Goal: Information Seeking & Learning: Find specific fact

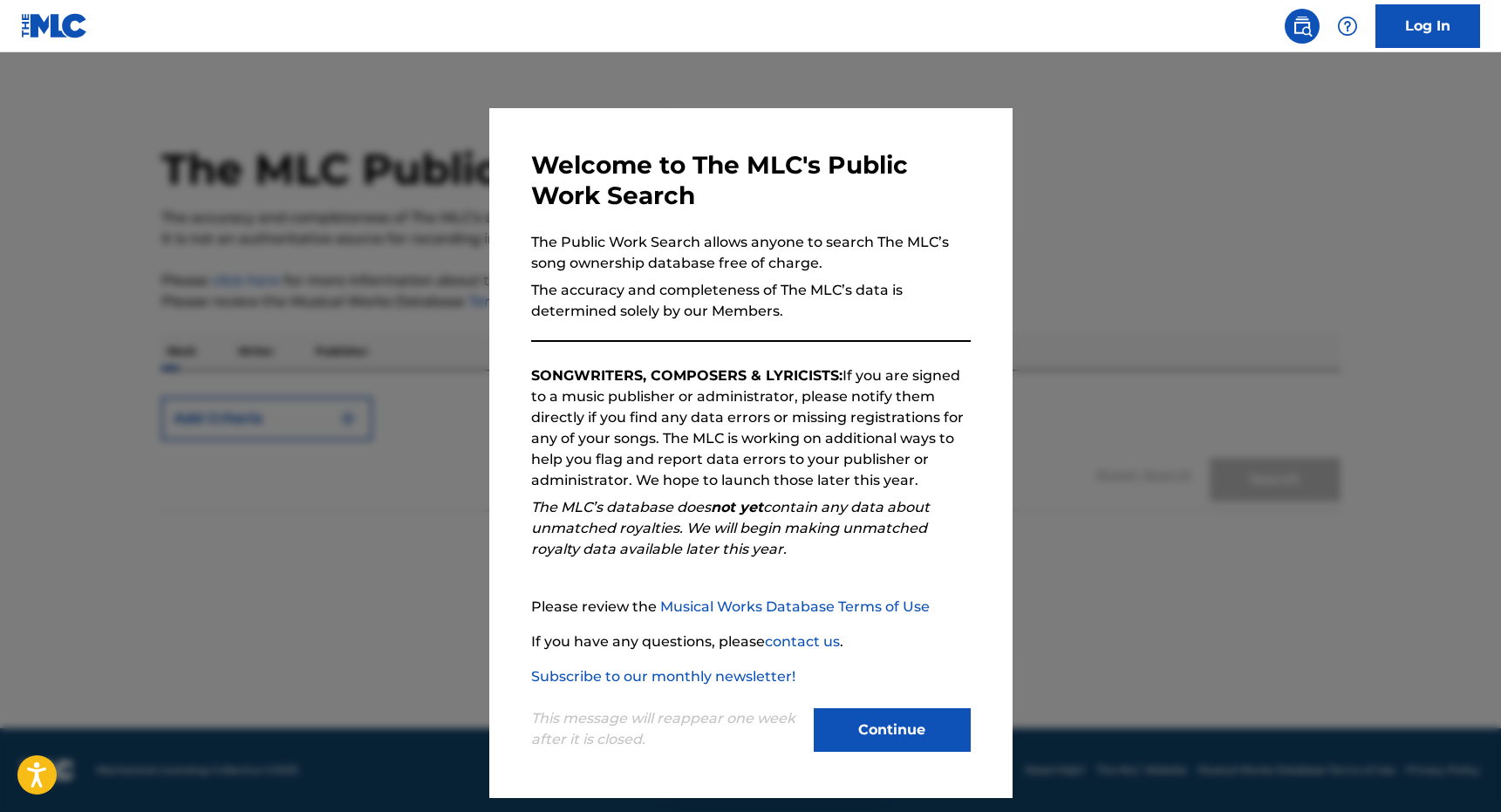
click at [865, 731] on button "Continue" at bounding box center [893, 730] width 157 height 44
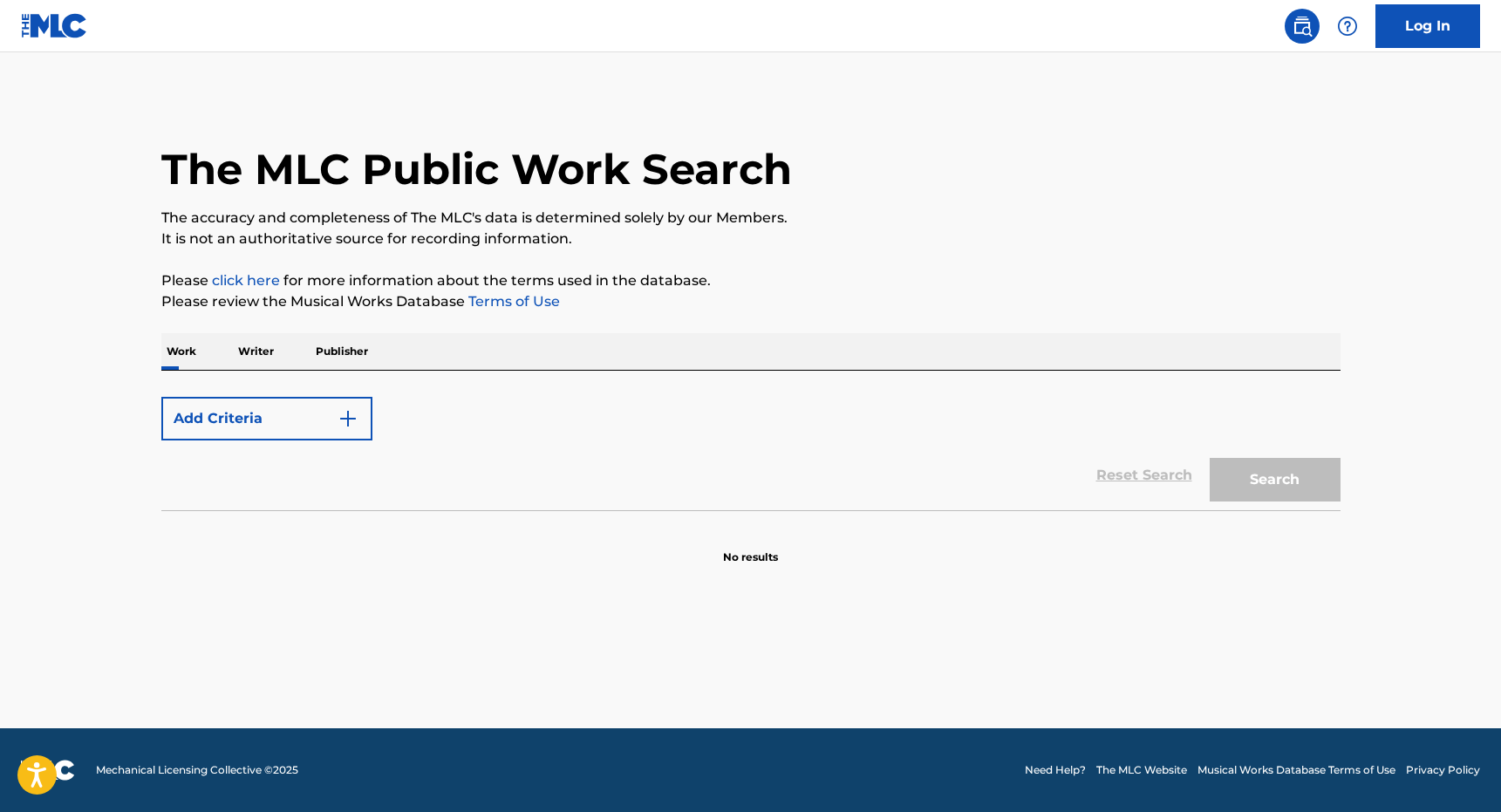
click at [280, 403] on button "Add Criteria" at bounding box center [267, 419] width 211 height 44
click at [342, 427] on img "Search Form" at bounding box center [348, 419] width 21 height 21
click at [347, 424] on img "Search Form" at bounding box center [348, 419] width 21 height 21
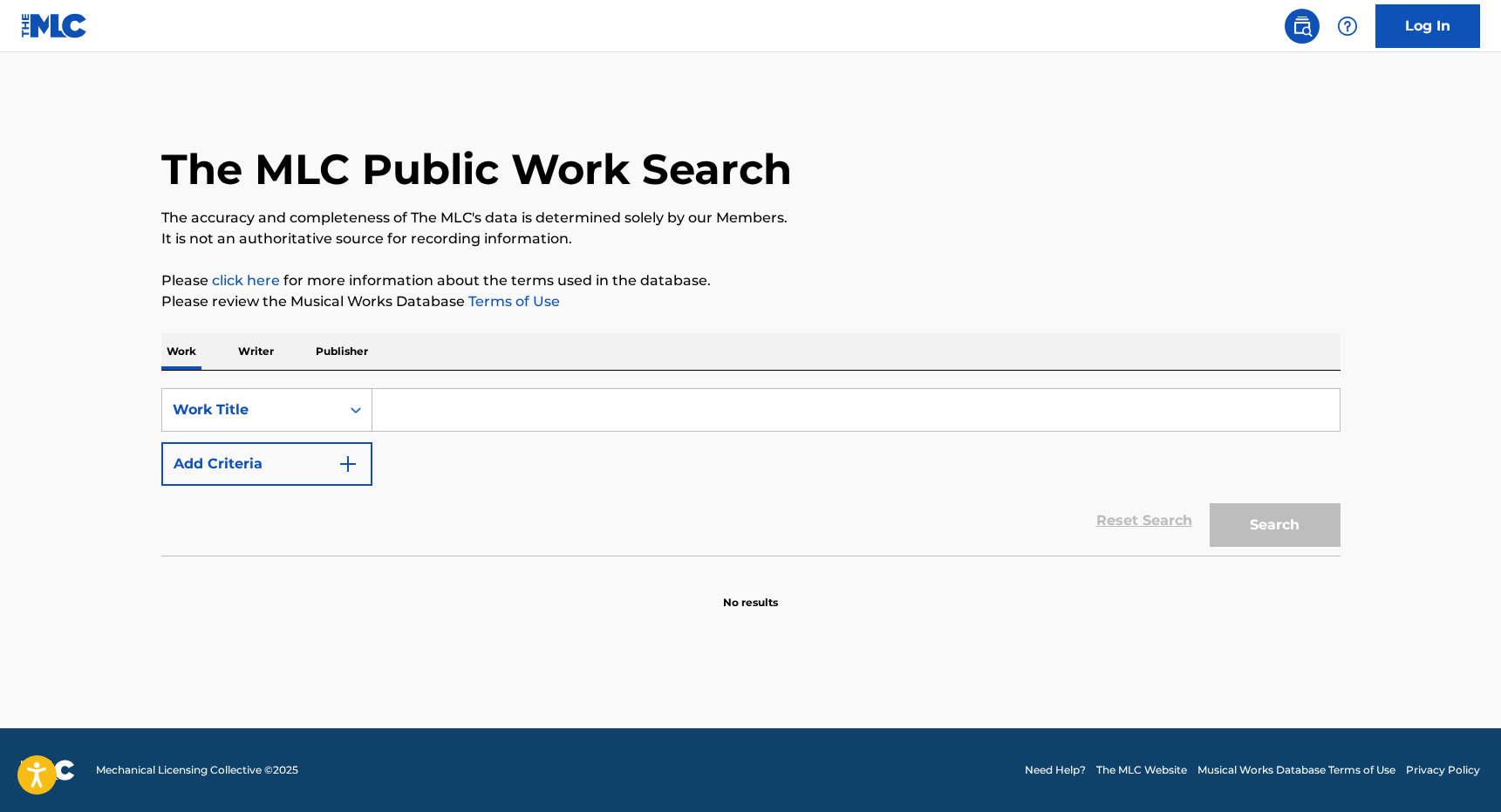
click at [398, 413] on input "Search Form" at bounding box center [855, 409] width 967 height 42
paste input "A COMME AMOUR"
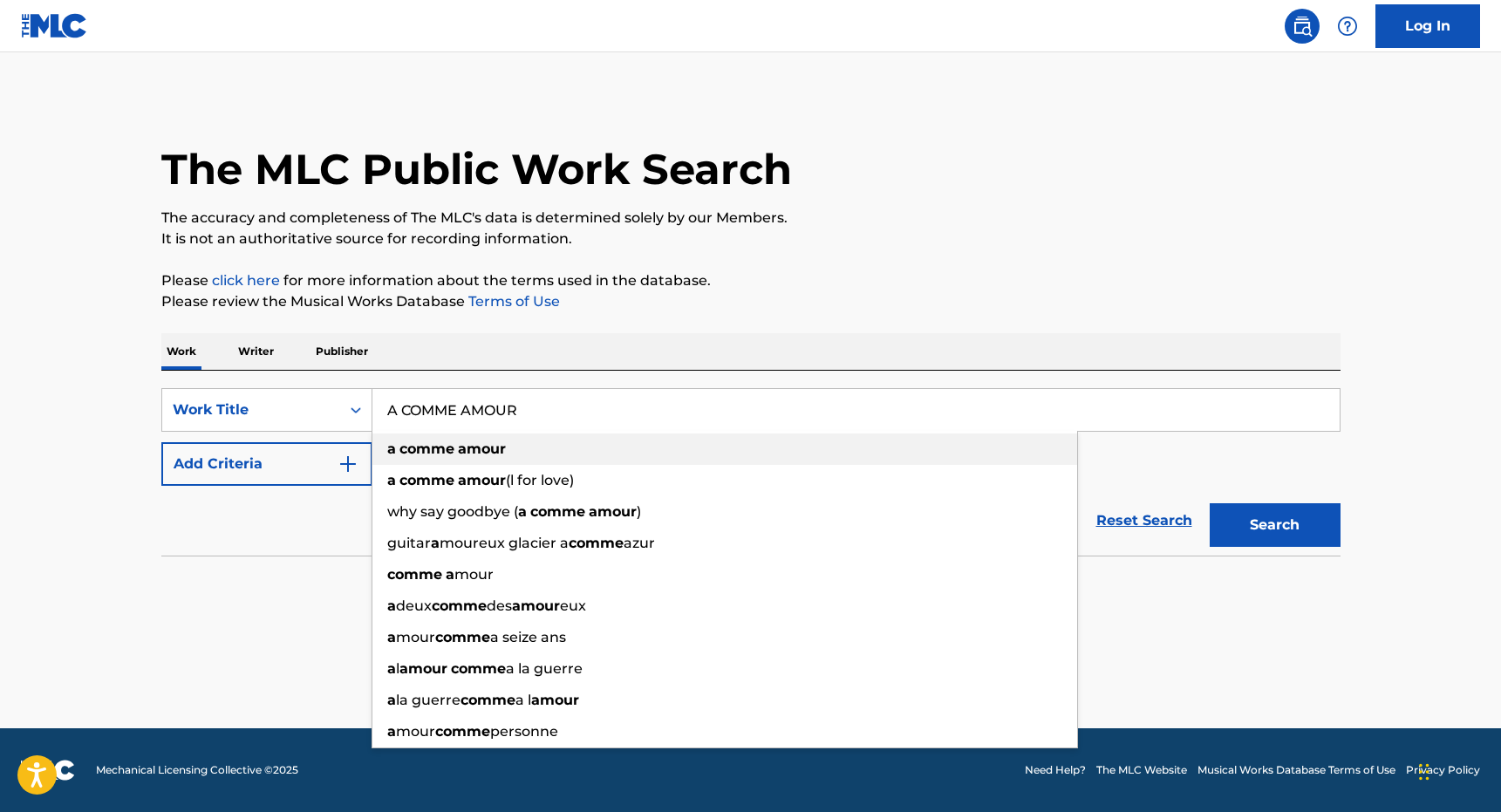
click at [460, 446] on strong "amour" at bounding box center [481, 449] width 48 height 17
type input "a comme amour"
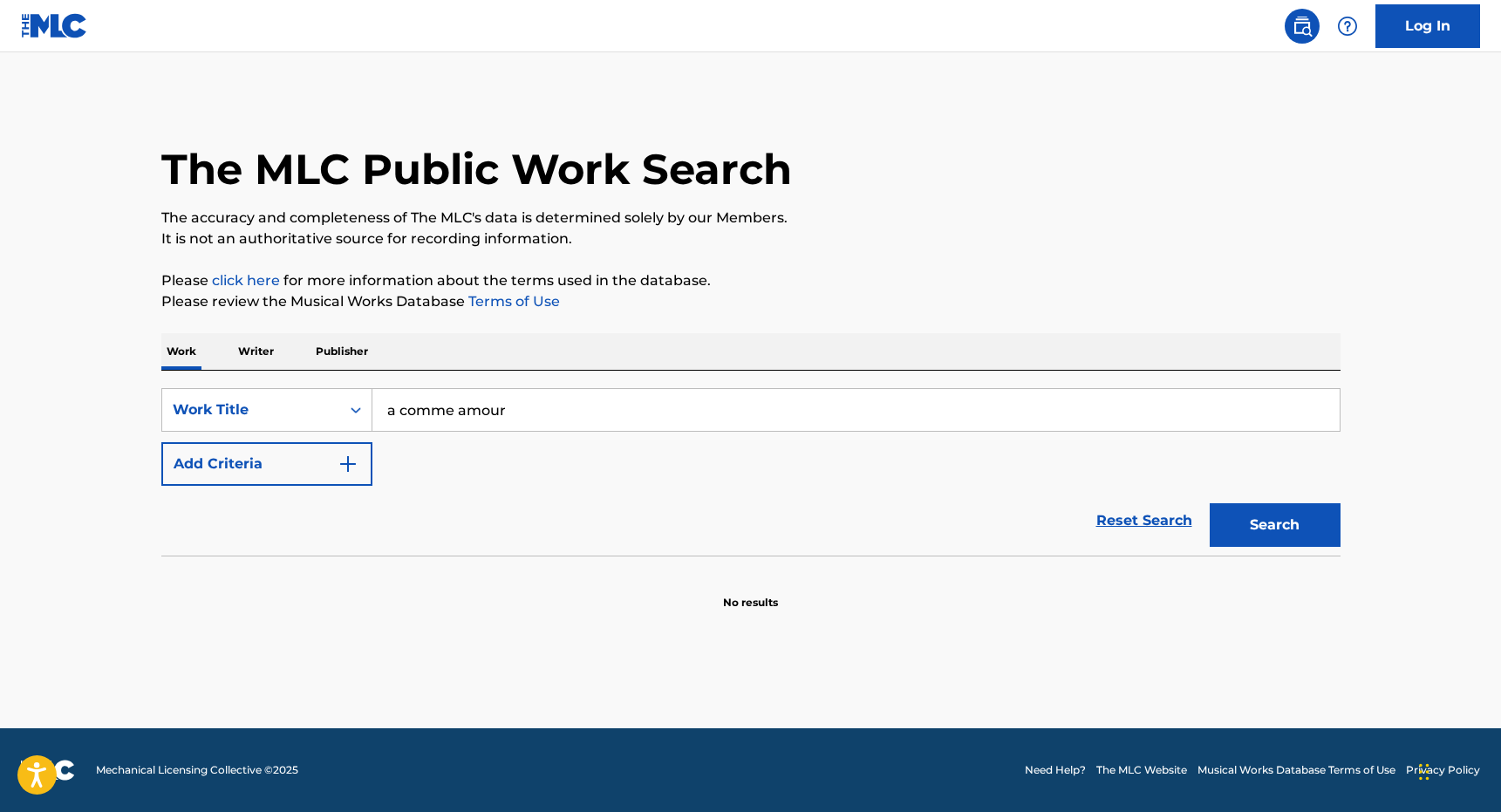
click at [1269, 540] on button "Search" at bounding box center [1275, 524] width 131 height 44
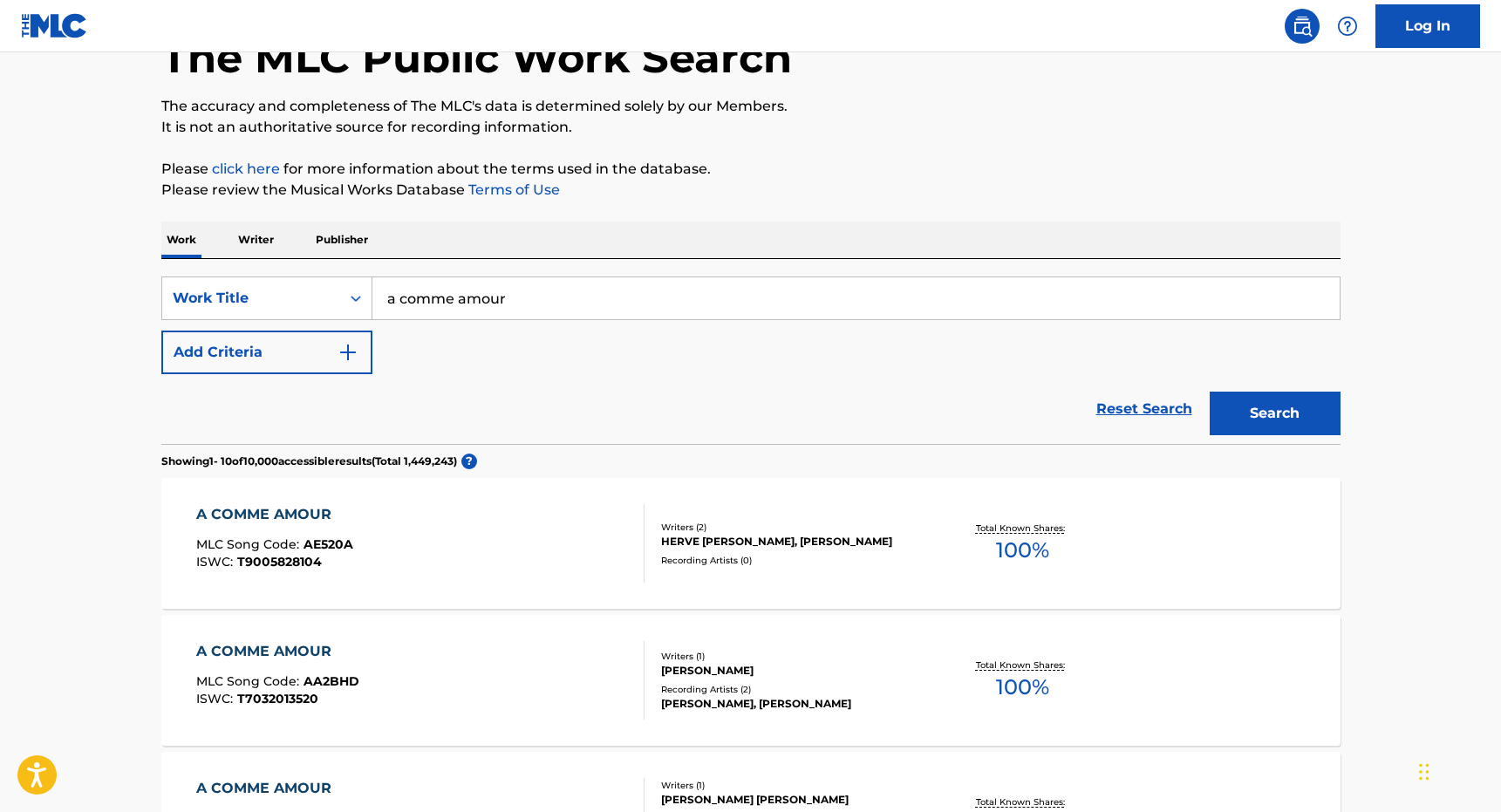
scroll to position [132, 0]
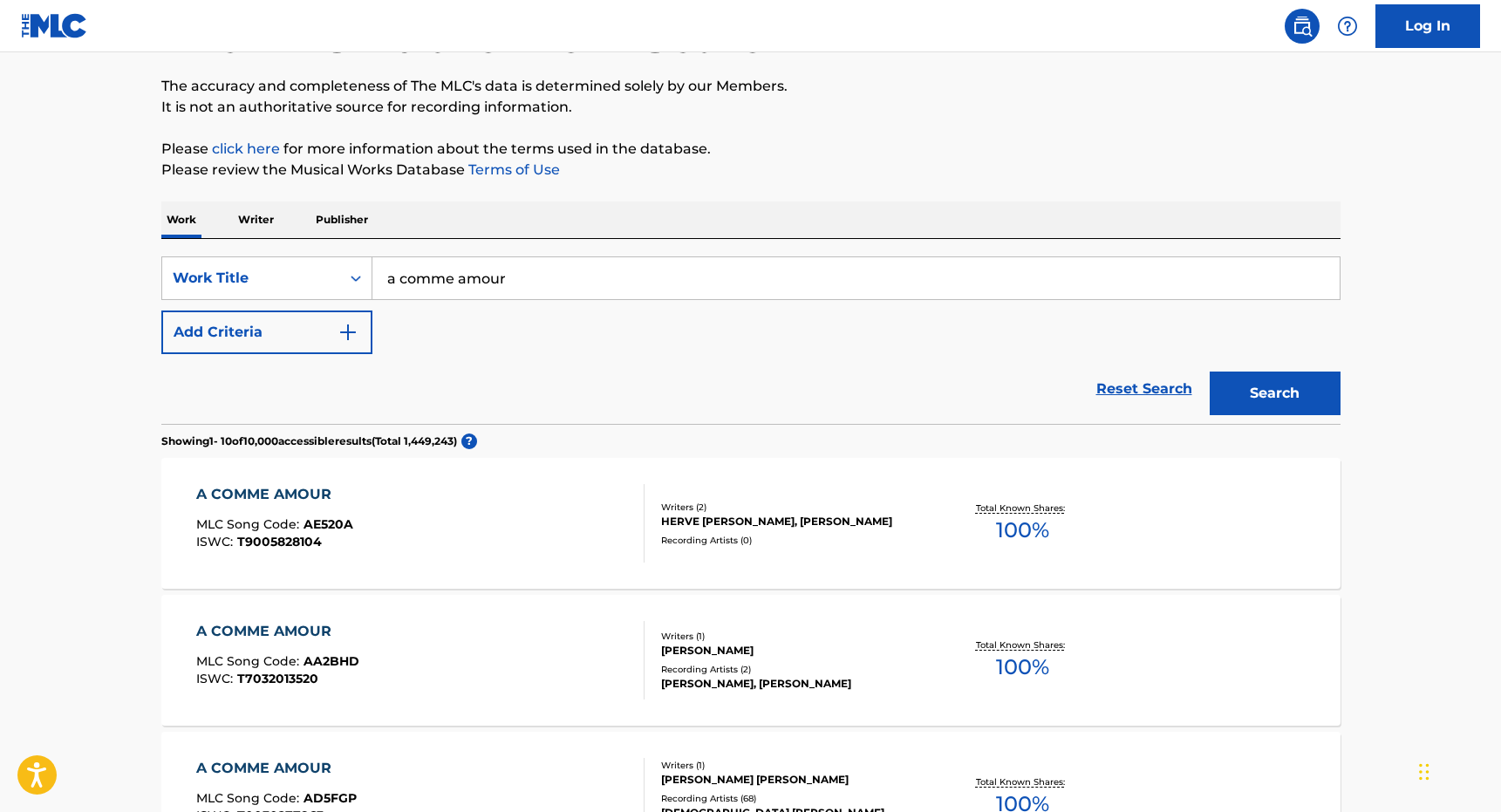
click at [326, 324] on button "Add Criteria" at bounding box center [267, 332] width 211 height 44
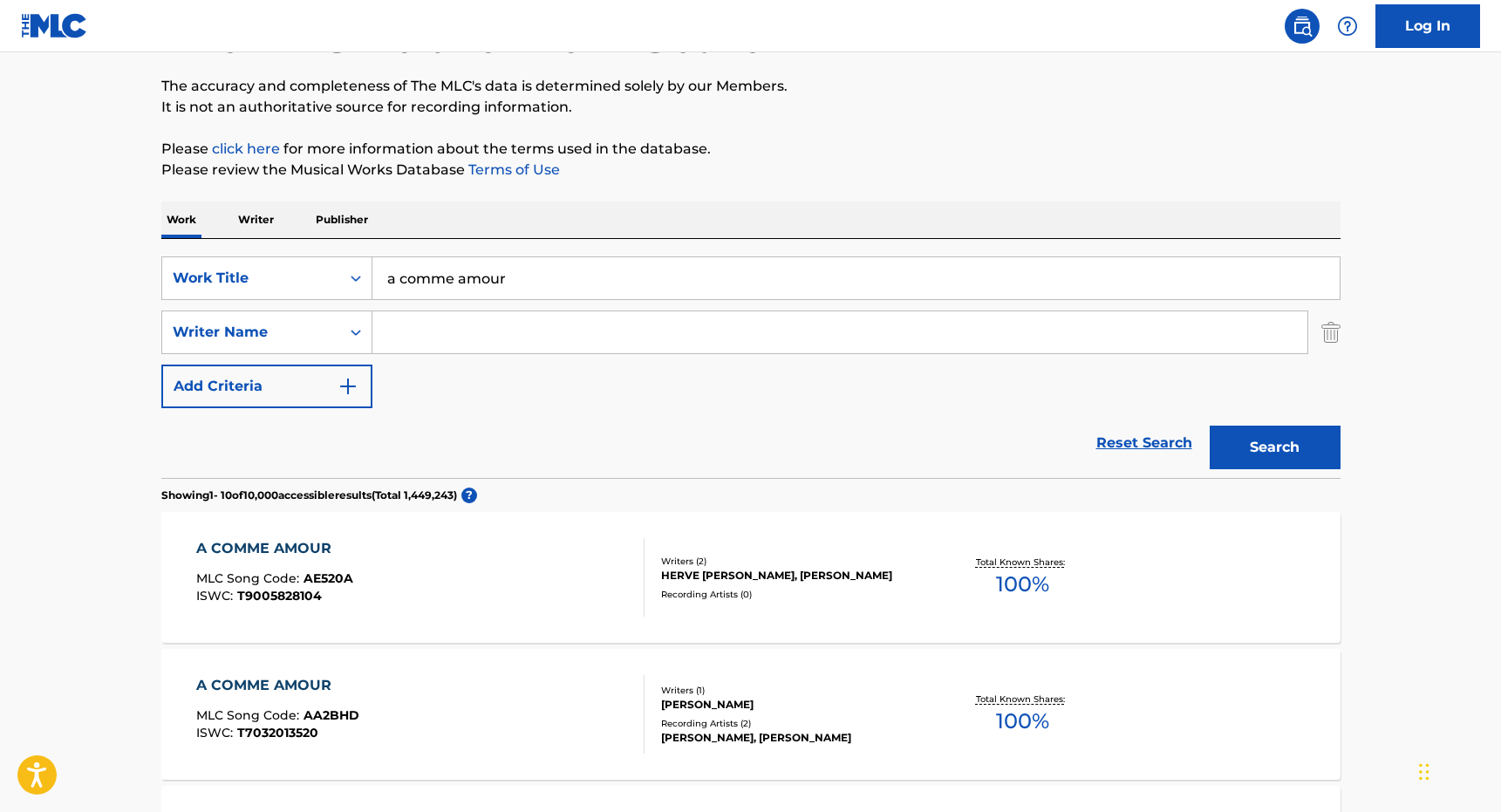
click at [450, 335] on input "Search Form" at bounding box center [839, 332] width 935 height 42
paste input "SENNEVILLE"
click at [1260, 443] on button "Search" at bounding box center [1275, 447] width 131 height 44
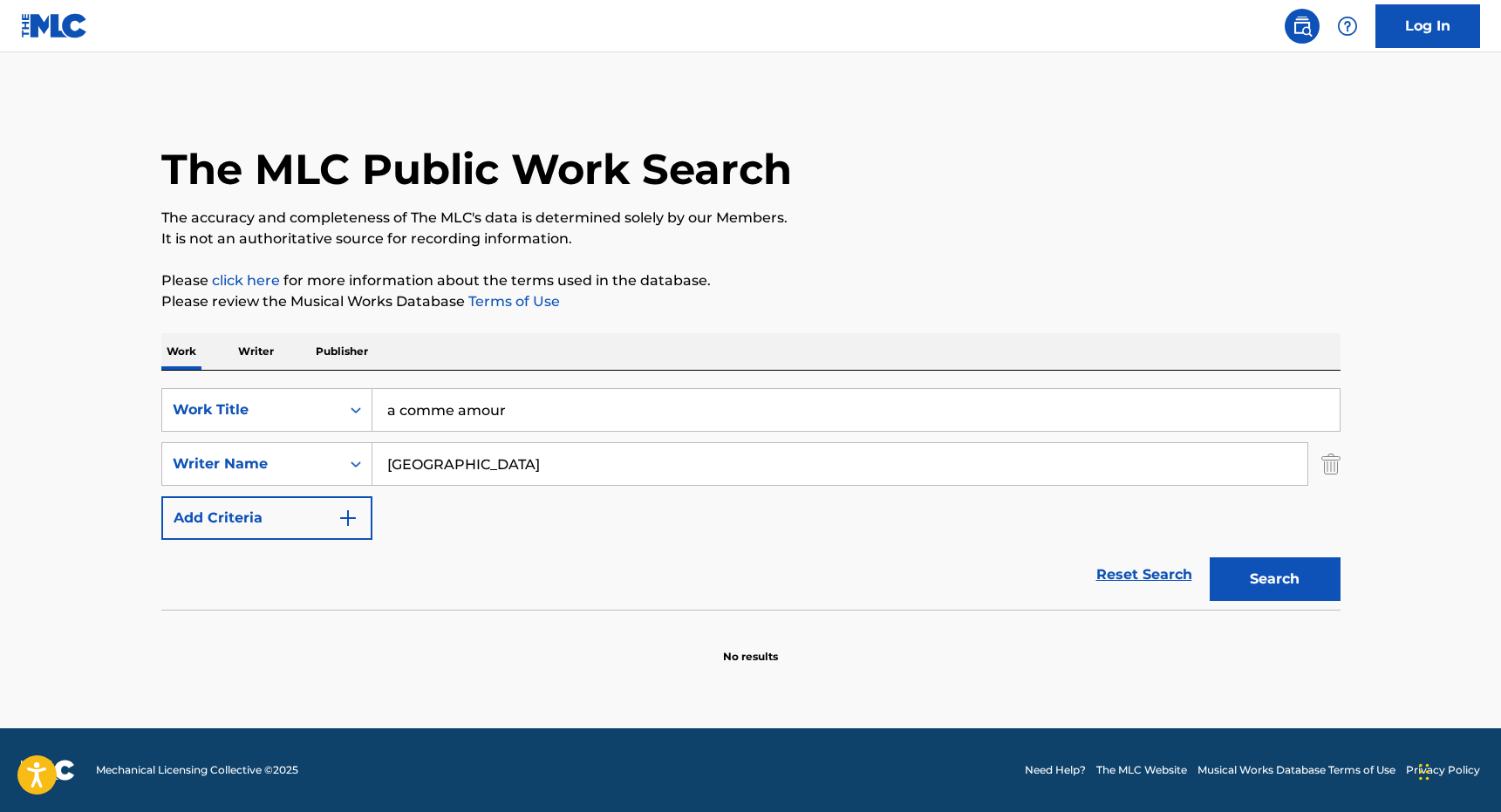
scroll to position [0, 0]
click at [502, 463] on input "SENNEVILLE" at bounding box center [839, 463] width 935 height 42
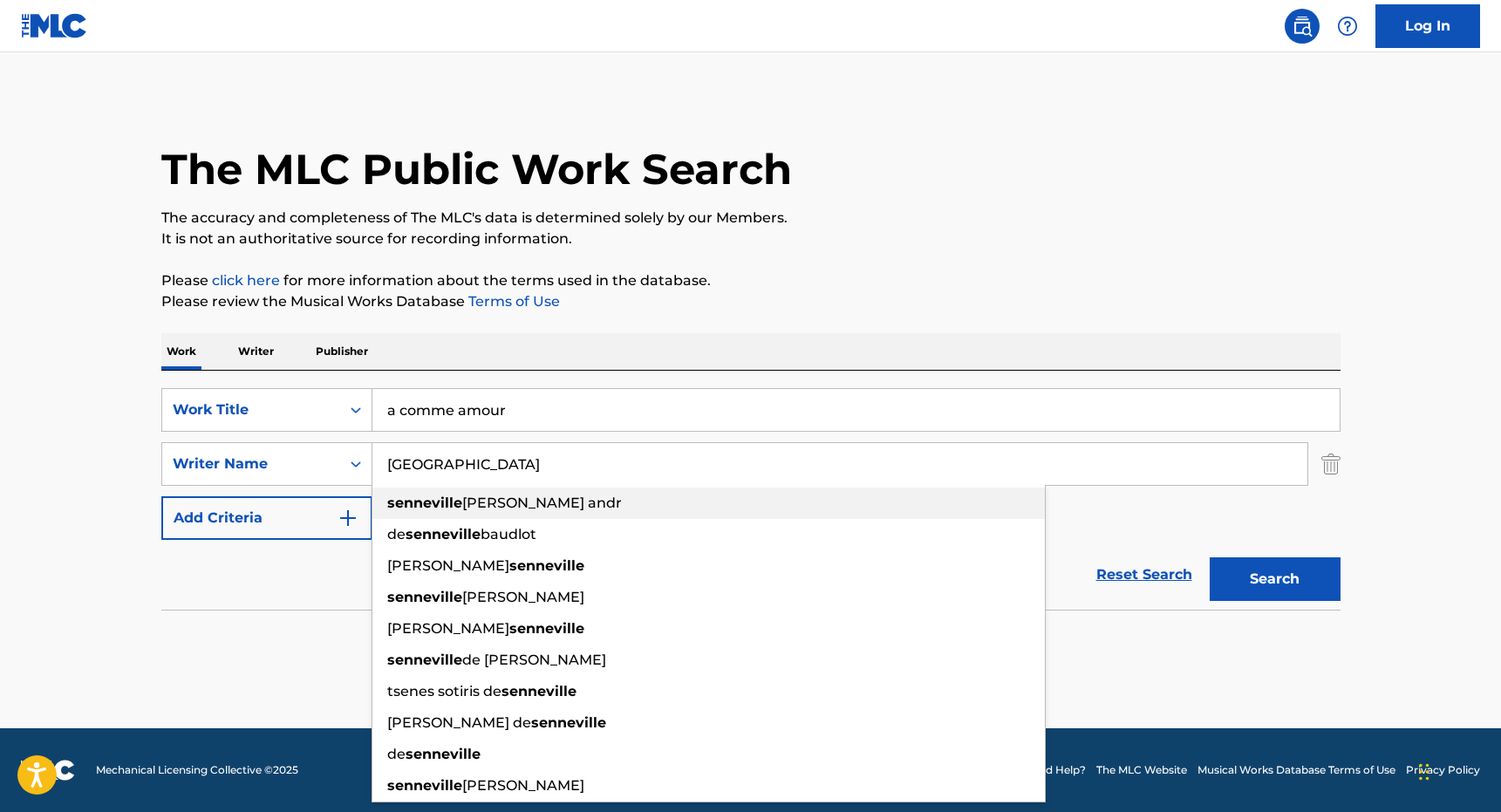
click at [529, 493] on div "senneville paul marie andr" at bounding box center [708, 504] width 672 height 32
type input "senneville paul marie andr"
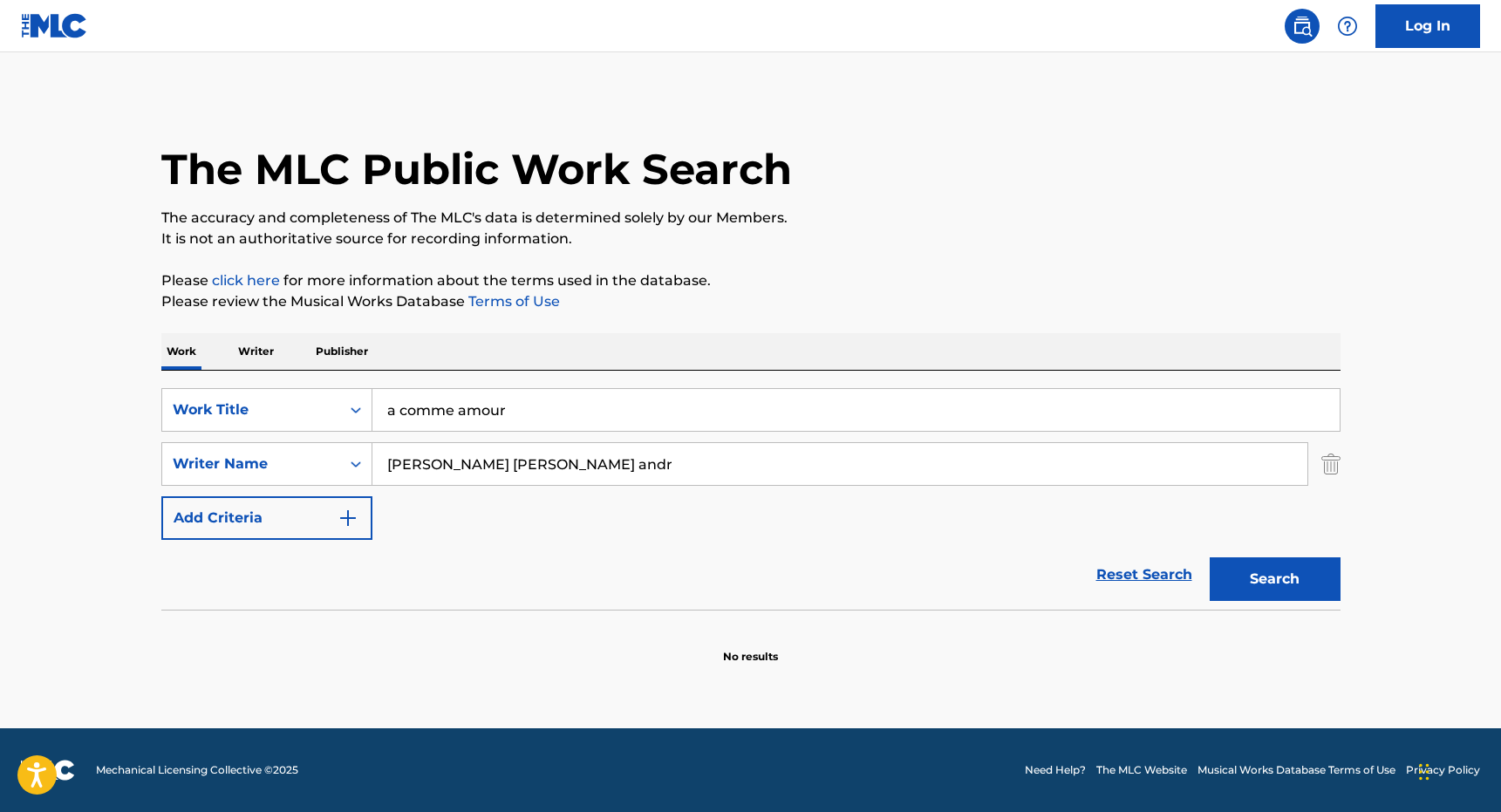
click at [1306, 591] on button "Search" at bounding box center [1275, 578] width 131 height 44
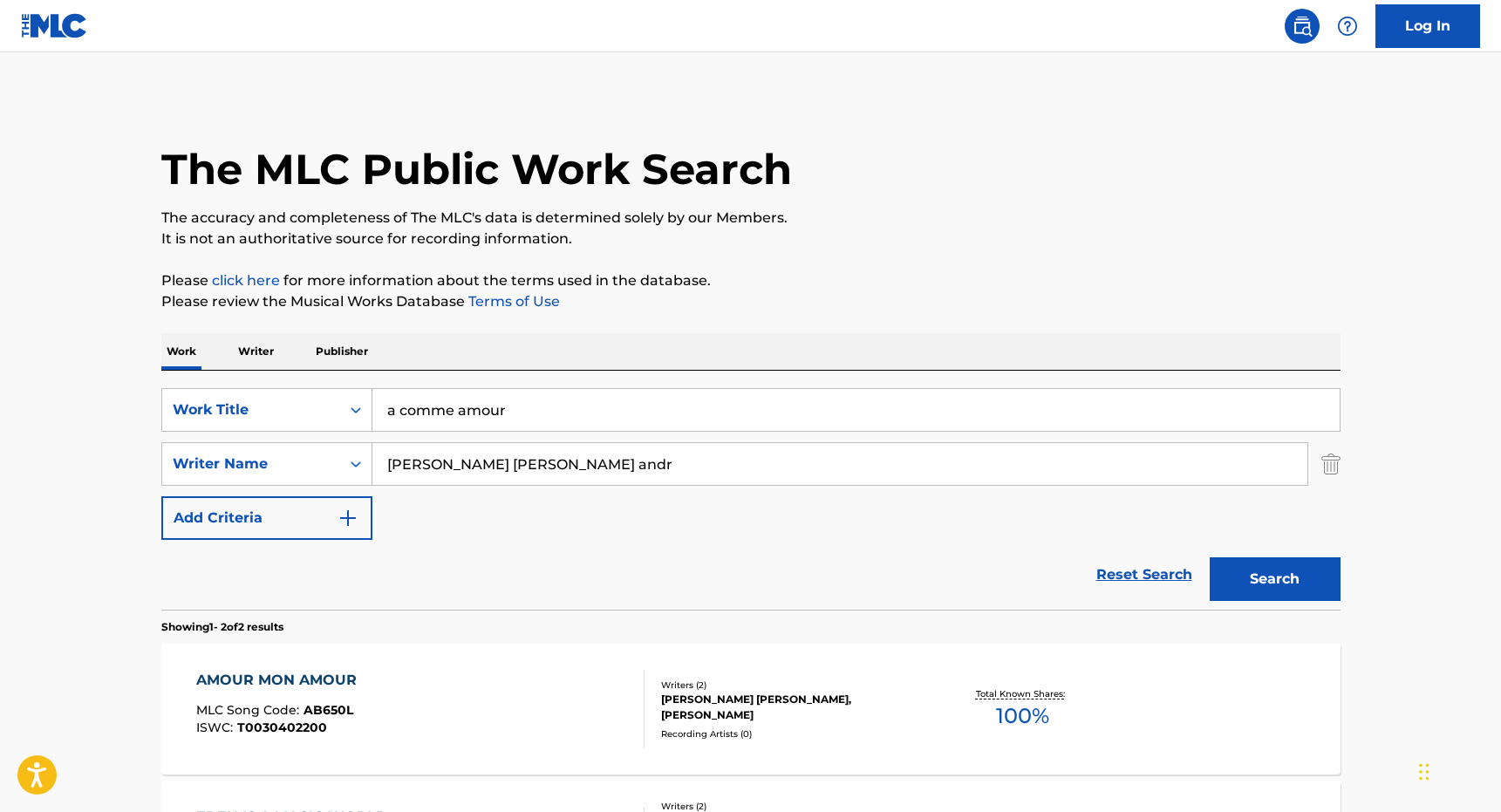
click at [253, 667] on div "AMOUR MON AMOUR MLC Song Code : AB650L ISWC : T0030402200 Writers ( 2 ) PAUL MA…" at bounding box center [751, 709] width 1179 height 131
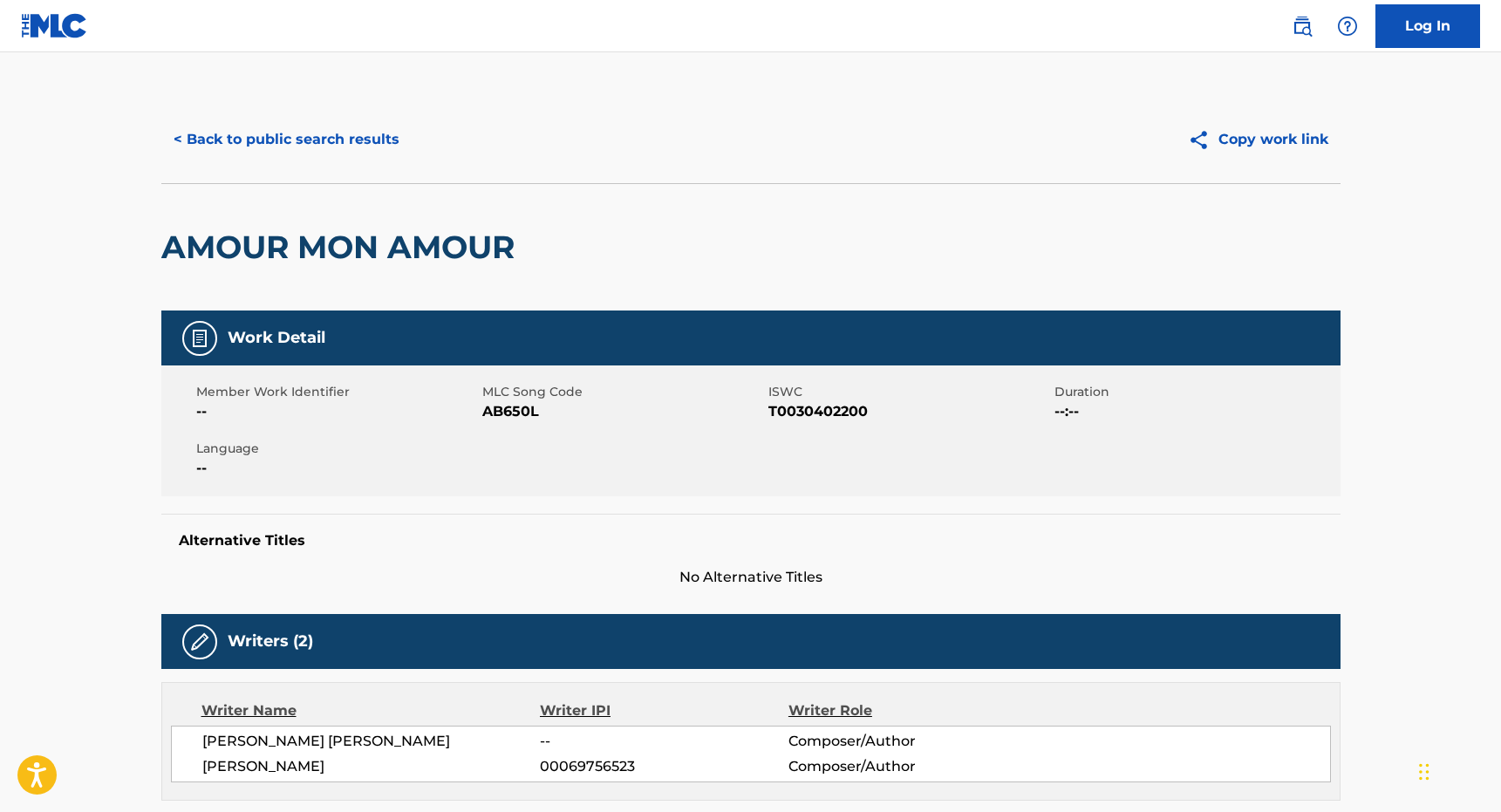
click at [300, 139] on button "< Back to public search results" at bounding box center [287, 139] width 250 height 44
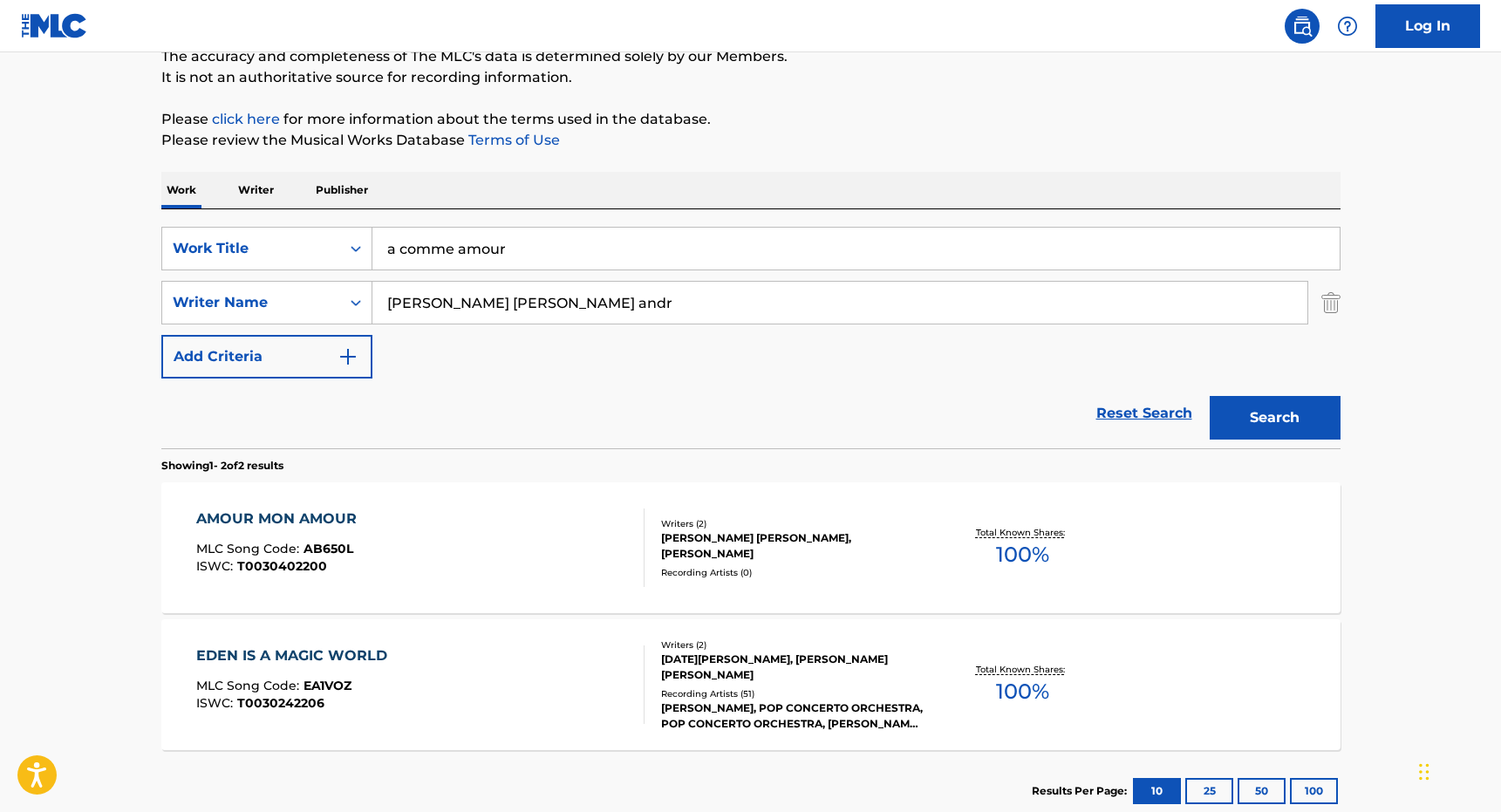
scroll to position [274, 0]
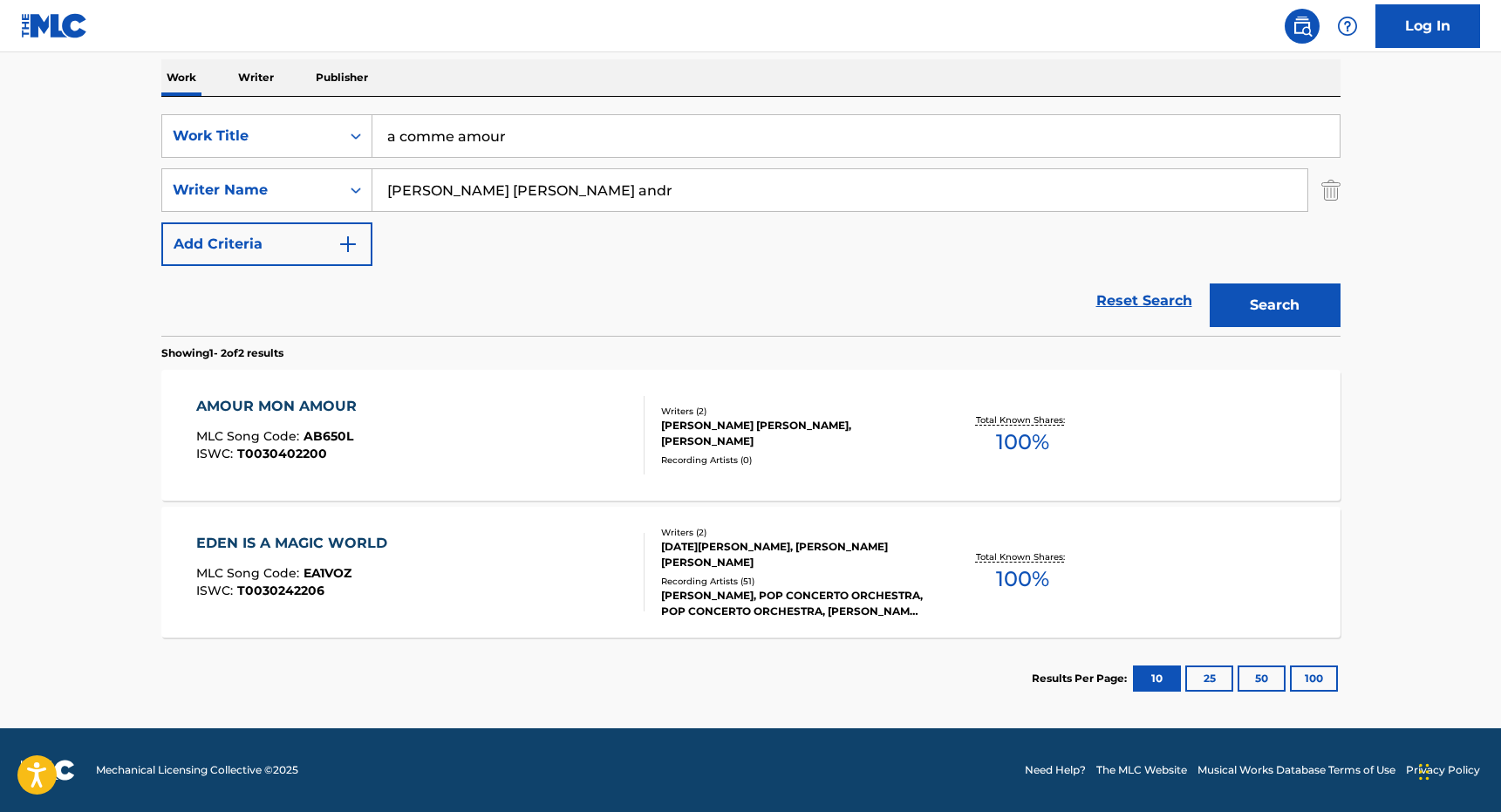
click at [344, 535] on div "EDEN IS A MAGIC WORLD" at bounding box center [296, 543] width 200 height 21
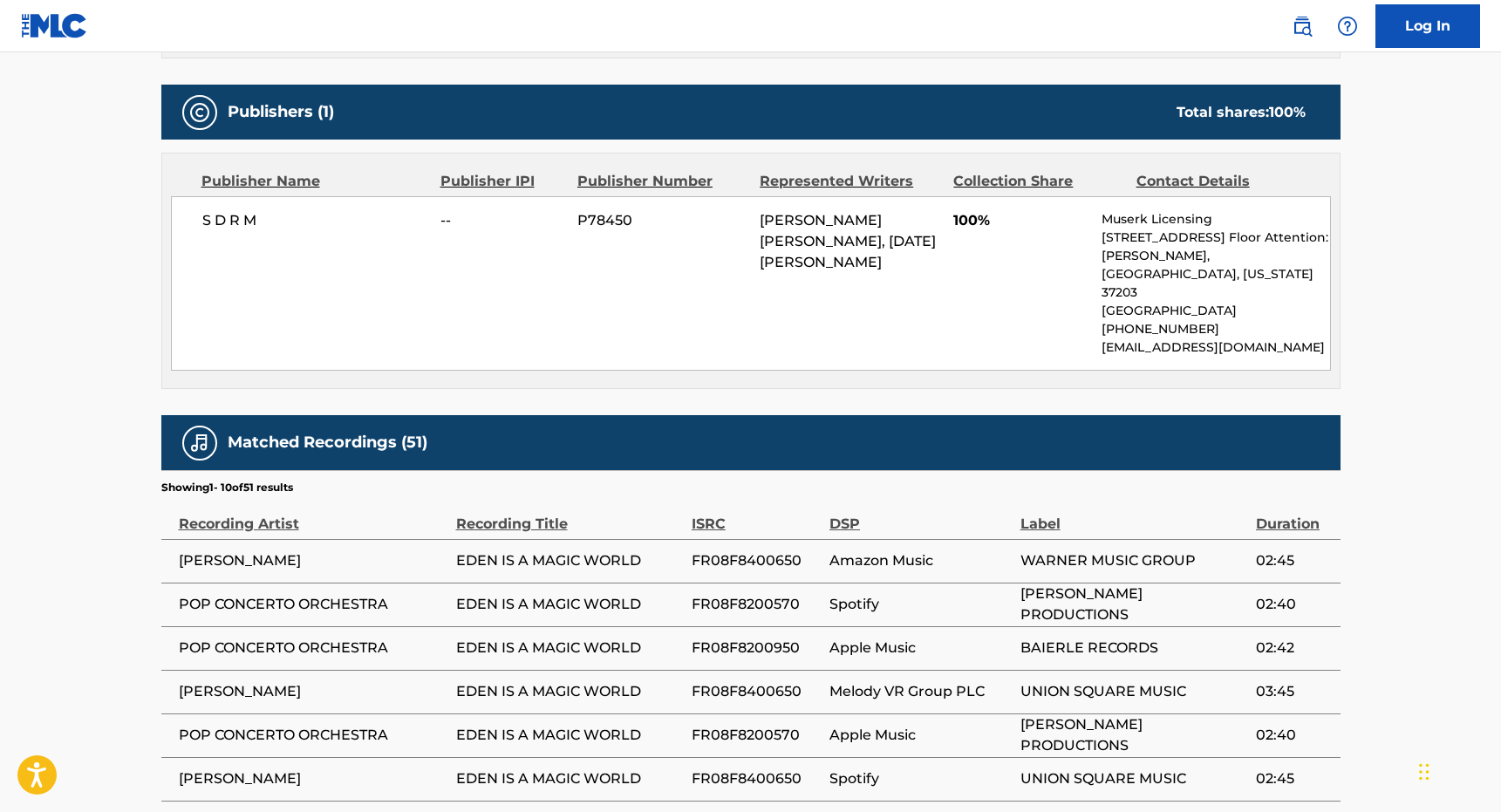
scroll to position [657, 0]
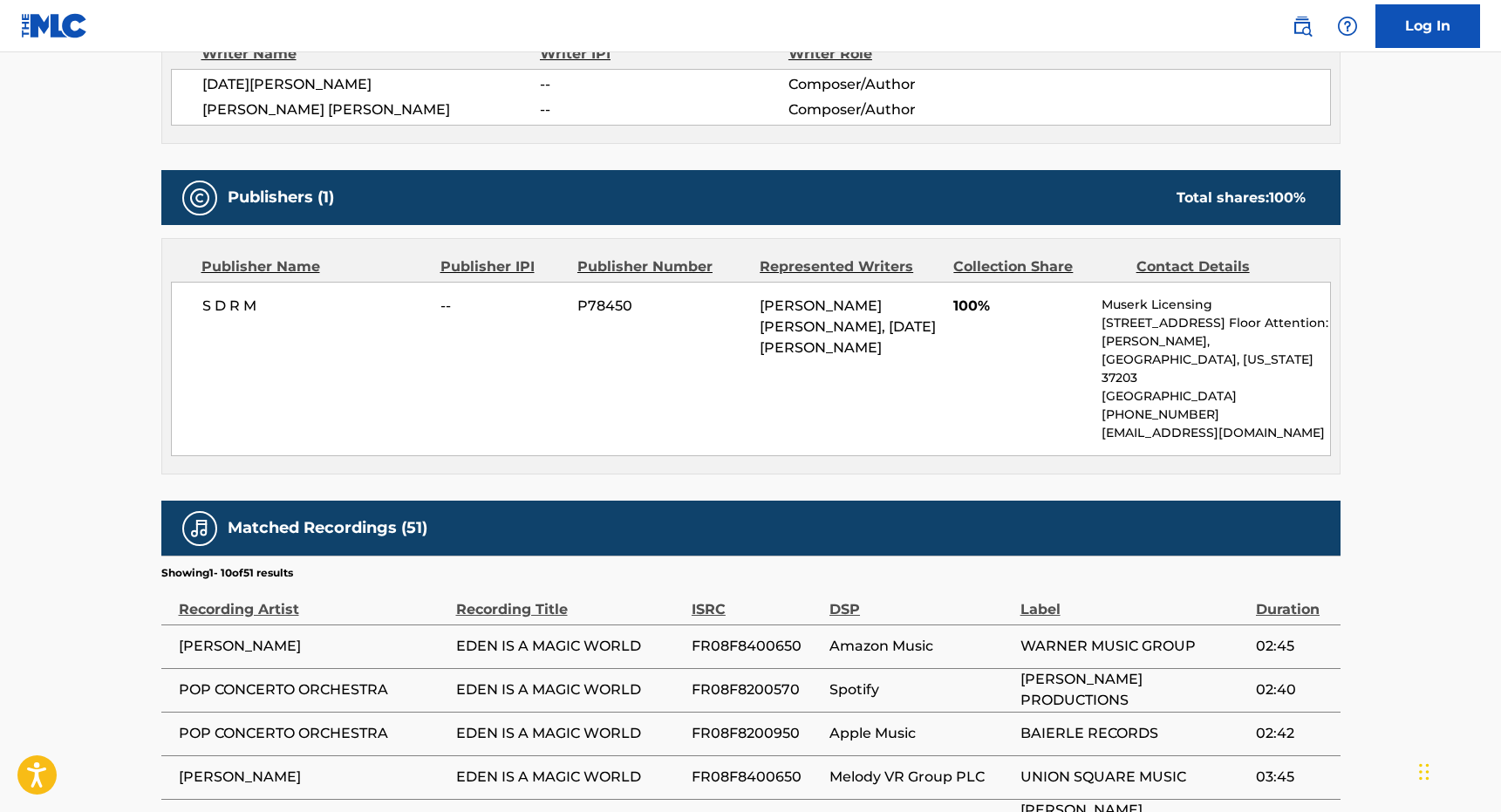
click at [1171, 298] on p "Muserk Licensing" at bounding box center [1216, 305] width 228 height 19
copy p "Muserk Licensing"
